Goal: Download file/media

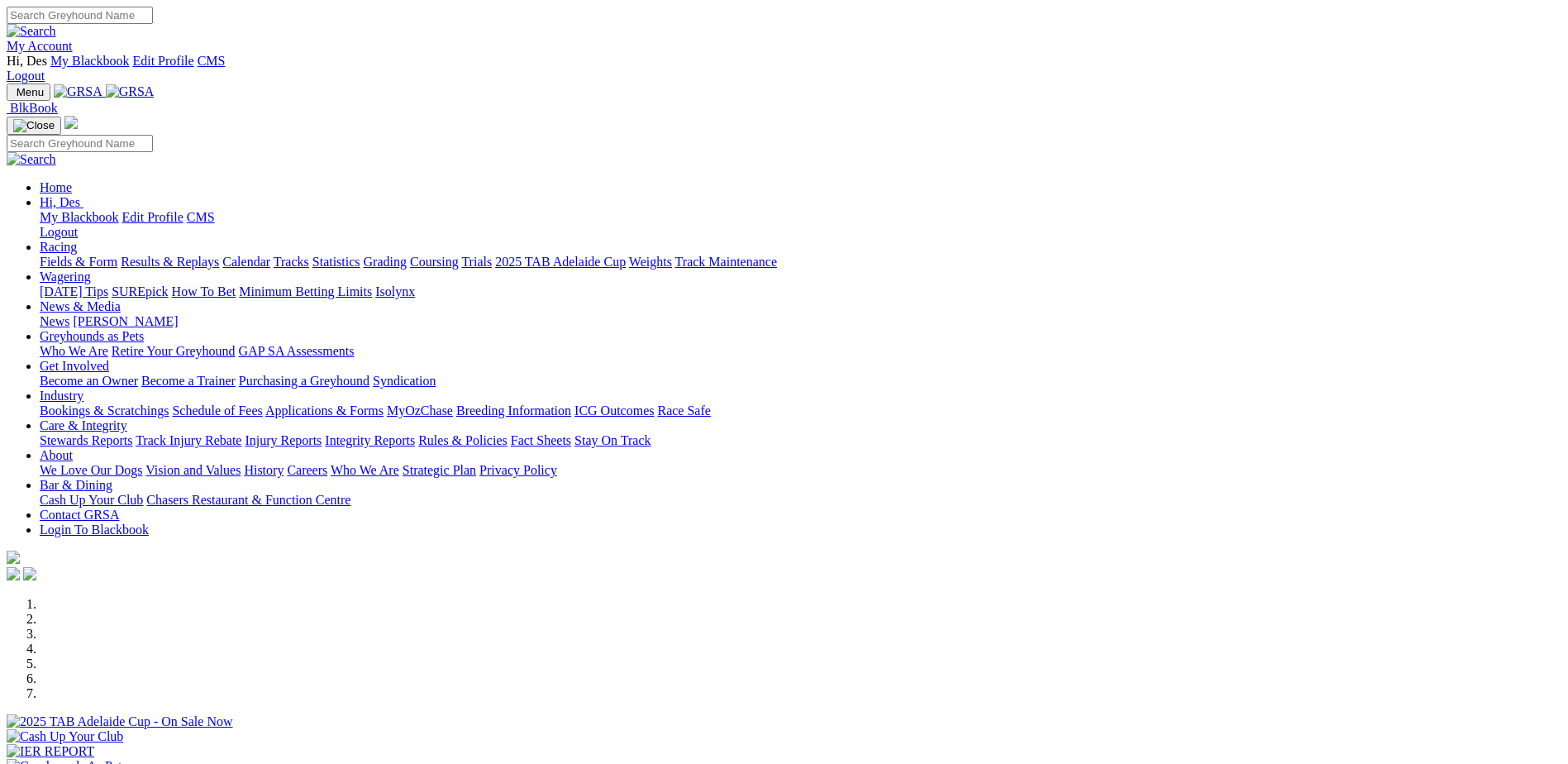
scroll to position [330, 0]
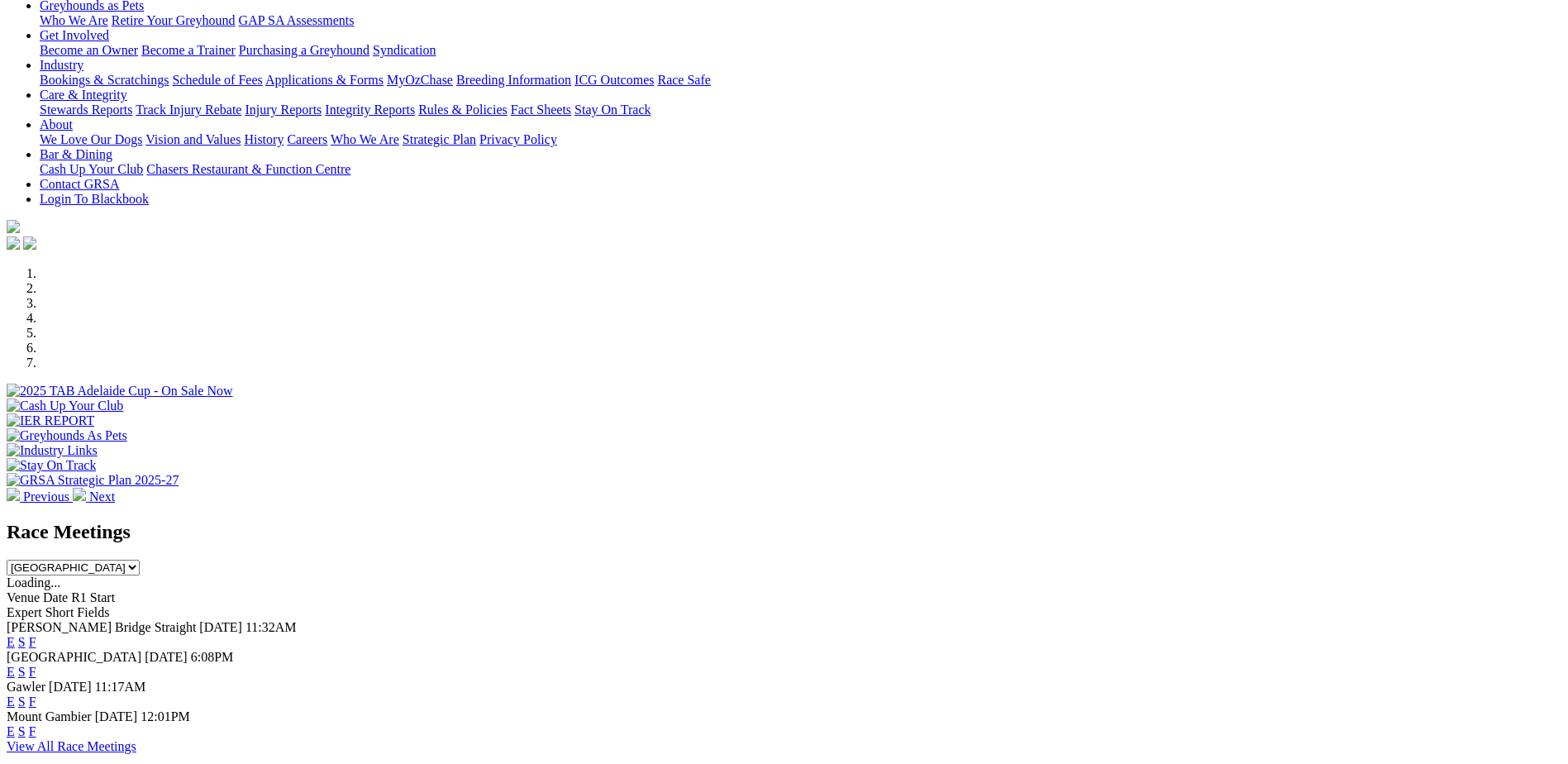
click at [15, 664] on link "E" at bounding box center [11, 671] width 9 height 14
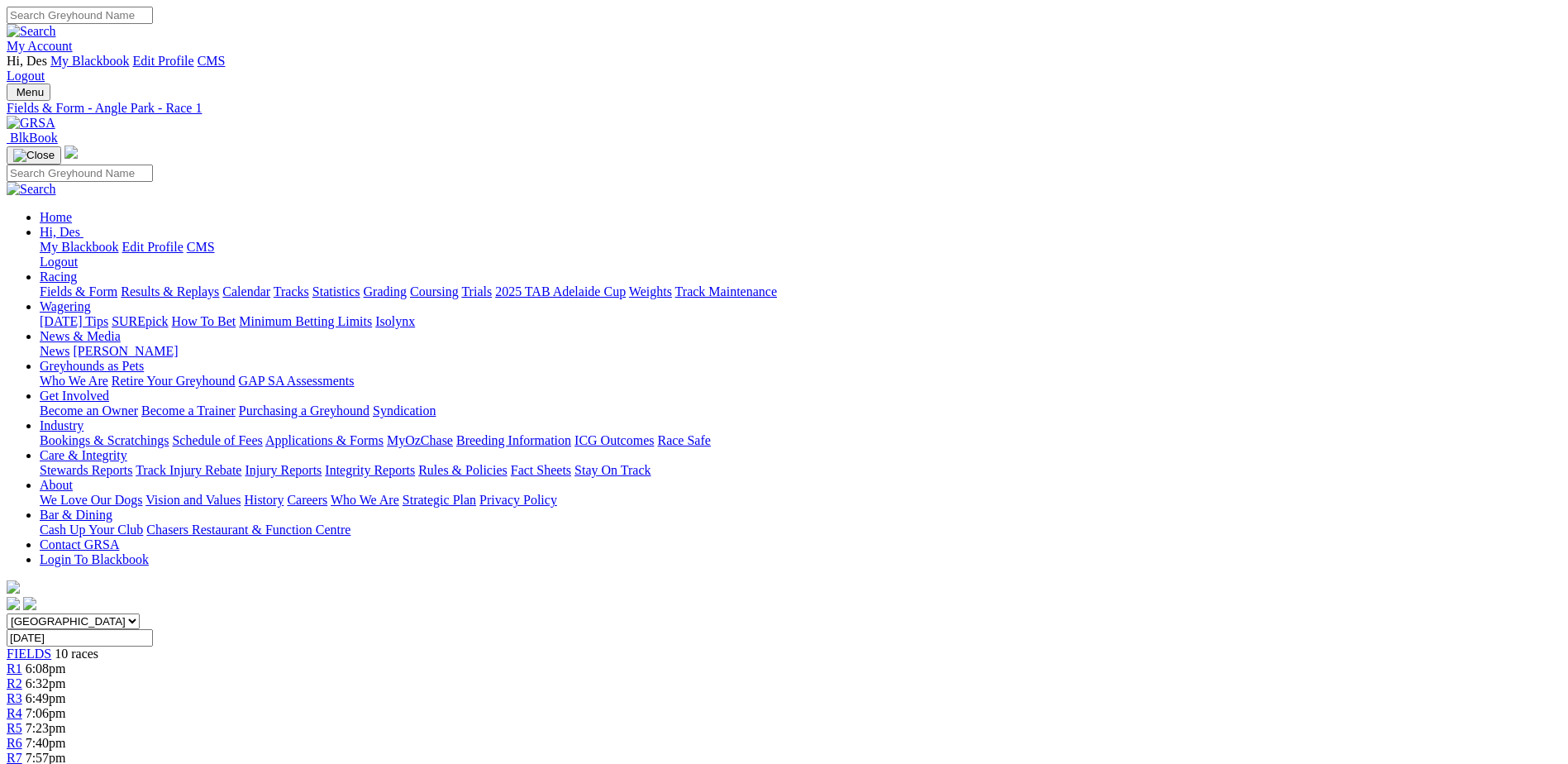
click at [823, 222] on link "PDF" at bounding box center [811, 215] width 24 height 14
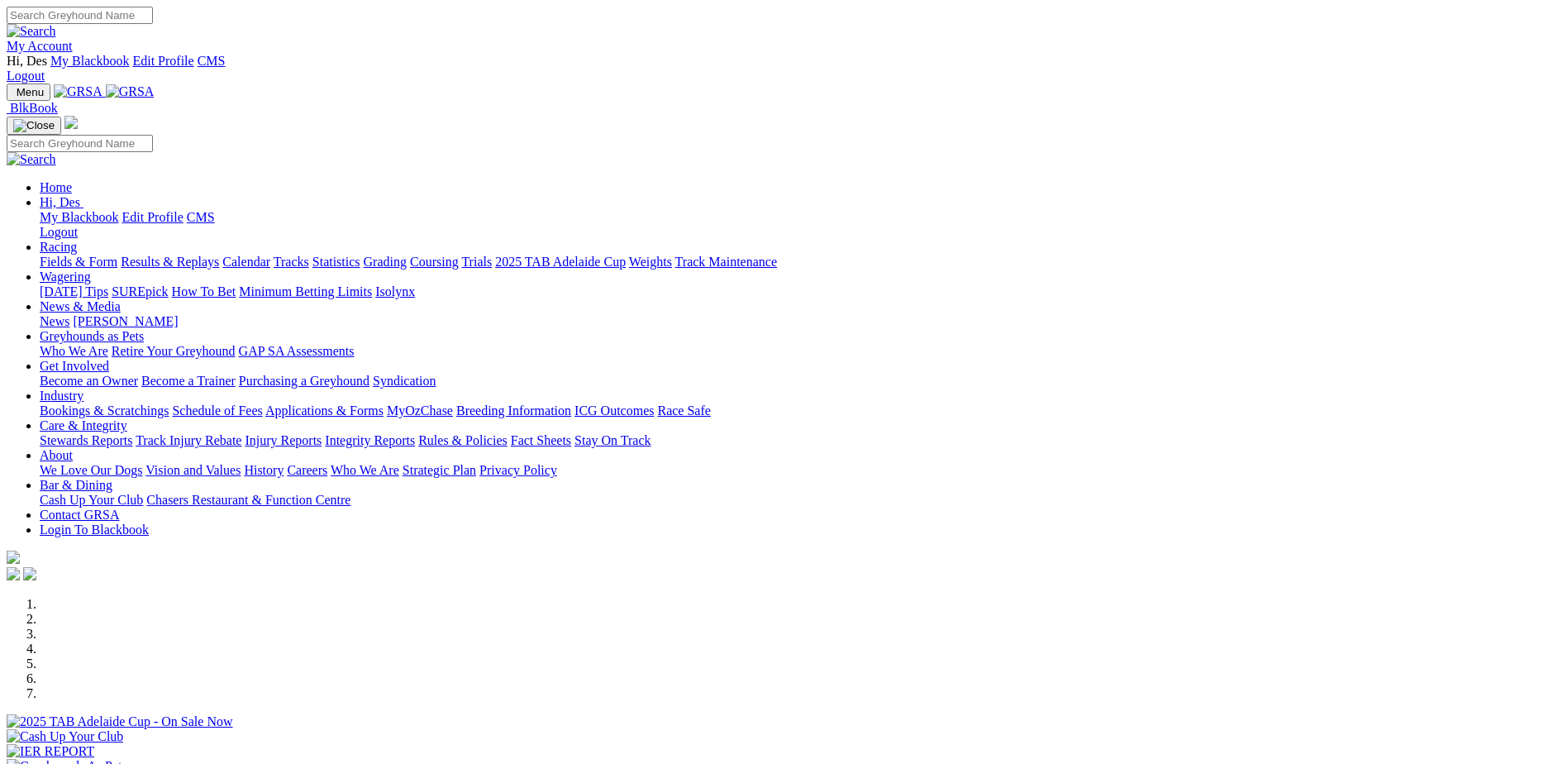
scroll to position [330, 0]
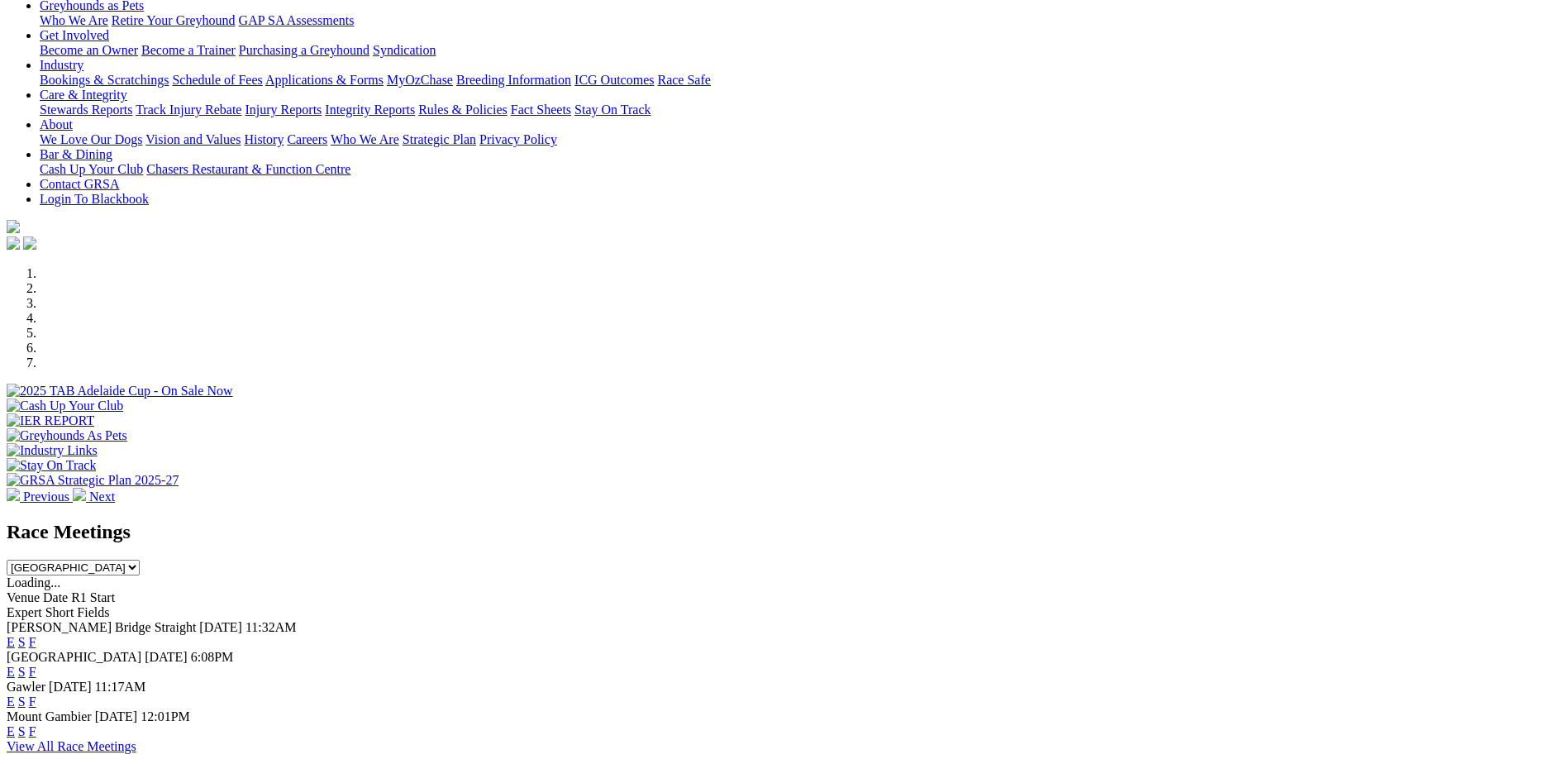
click at [15, 694] on link "E" at bounding box center [11, 701] width 9 height 14
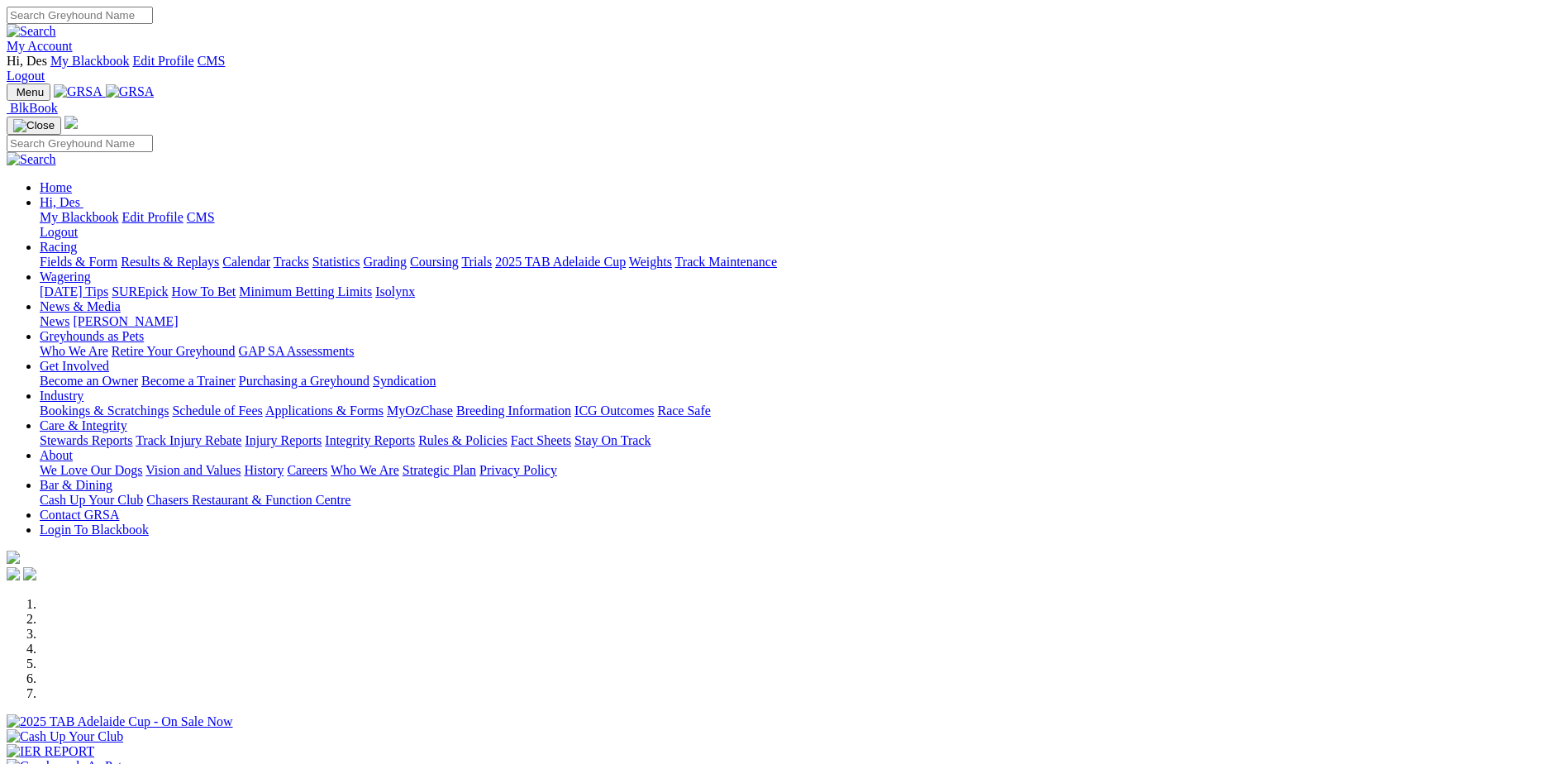
scroll to position [330, 0]
